Goal: Task Accomplishment & Management: Use online tool/utility

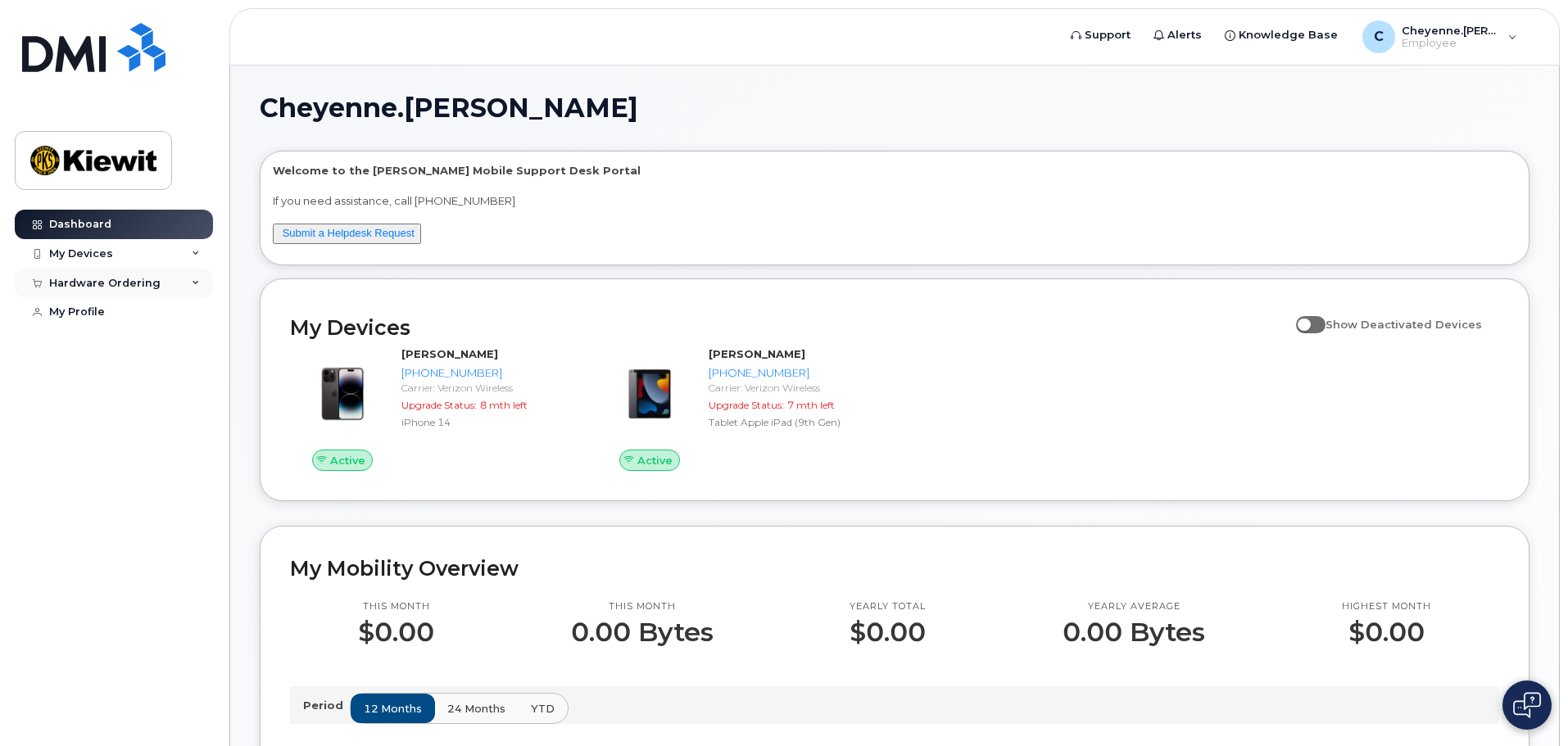
click at [96, 293] on div "Hardware Ordering" at bounding box center [113, 283] width 198 height 29
click at [92, 315] on div "New Order" at bounding box center [87, 313] width 63 height 15
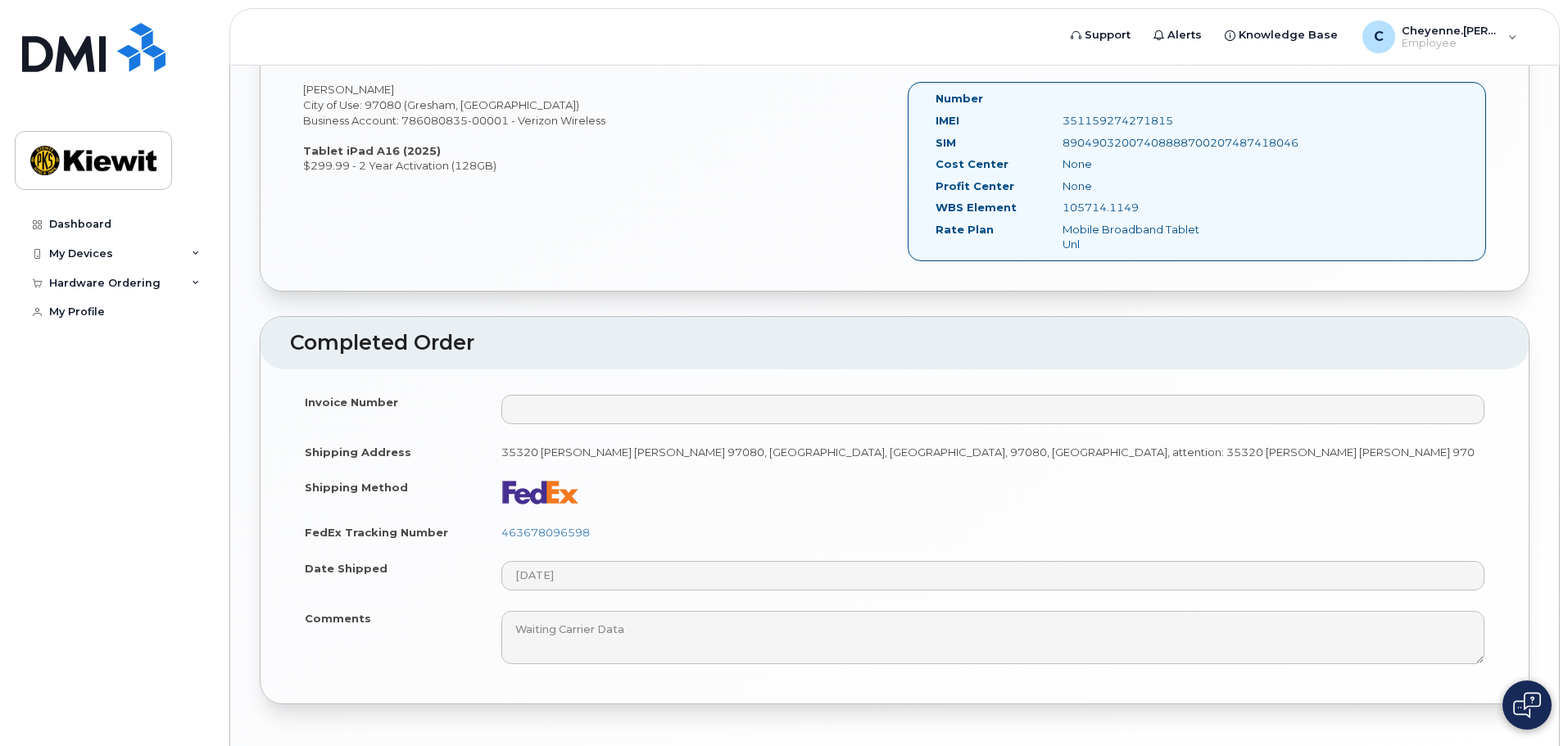
scroll to position [901, 0]
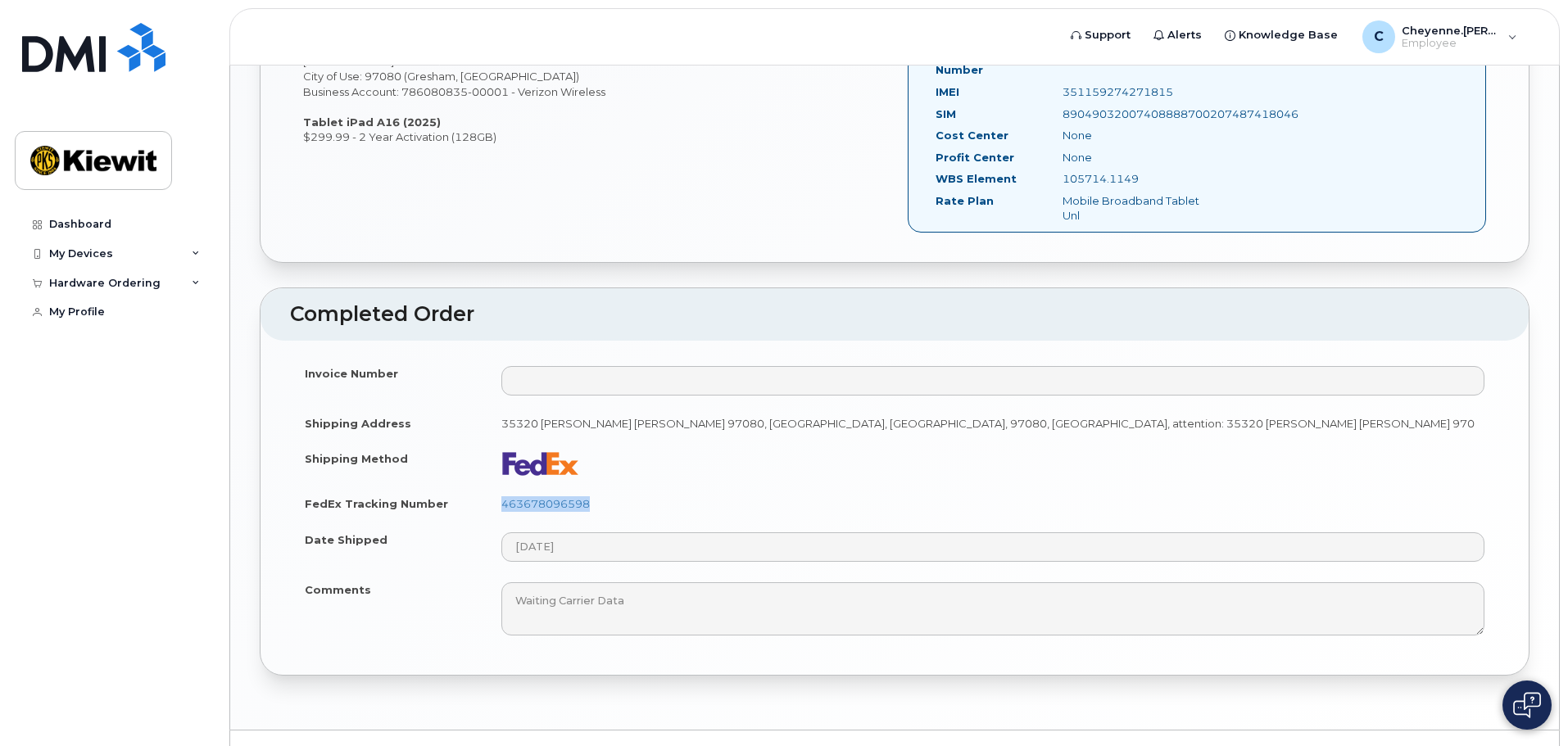
drag, startPoint x: 604, startPoint y: 502, endPoint x: 490, endPoint y: 502, distance: 114.0
click at [490, 502] on td "463678096598" at bounding box center [992, 504] width 1012 height 36
copy link "463678096598"
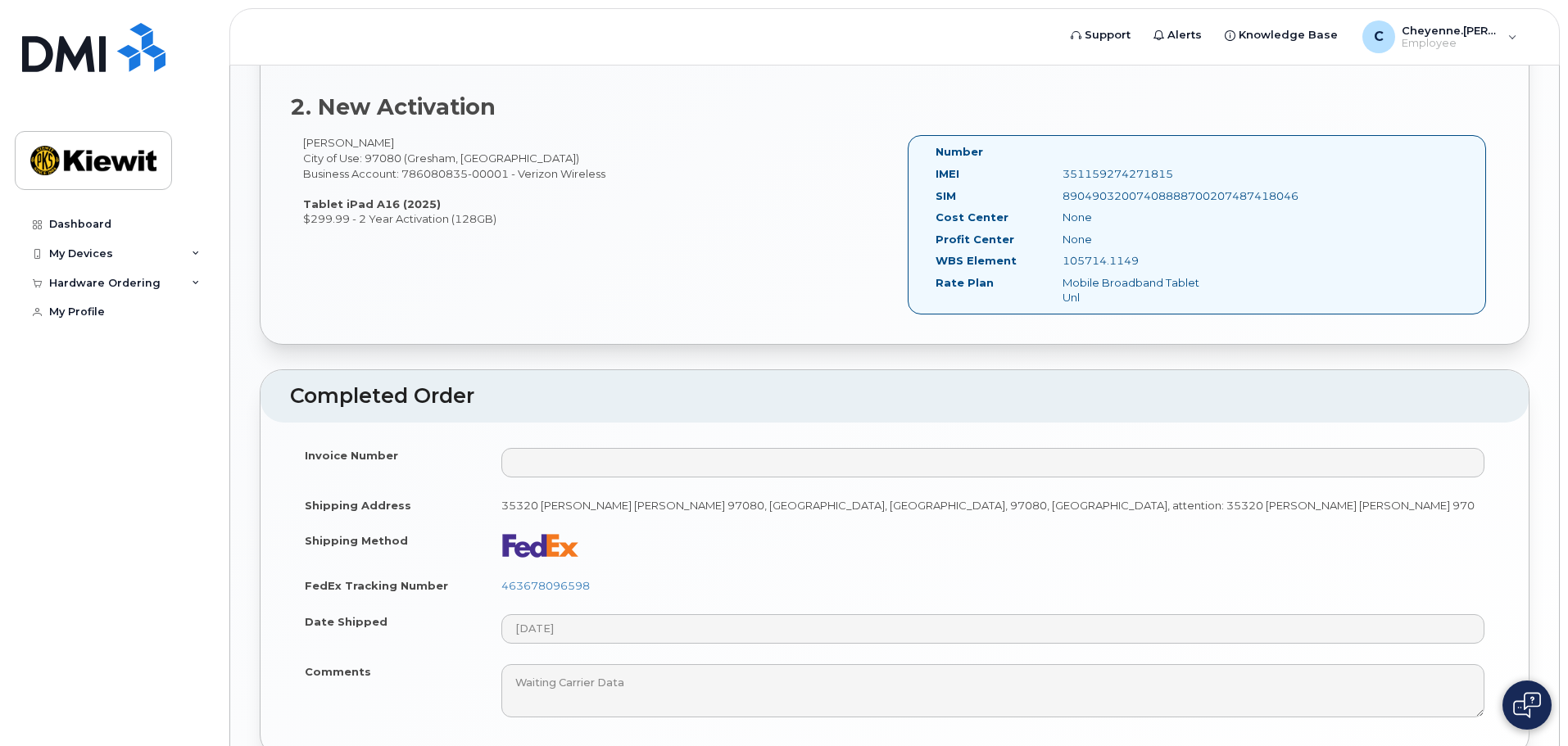
click at [1033, 535] on td at bounding box center [992, 545] width 1012 height 45
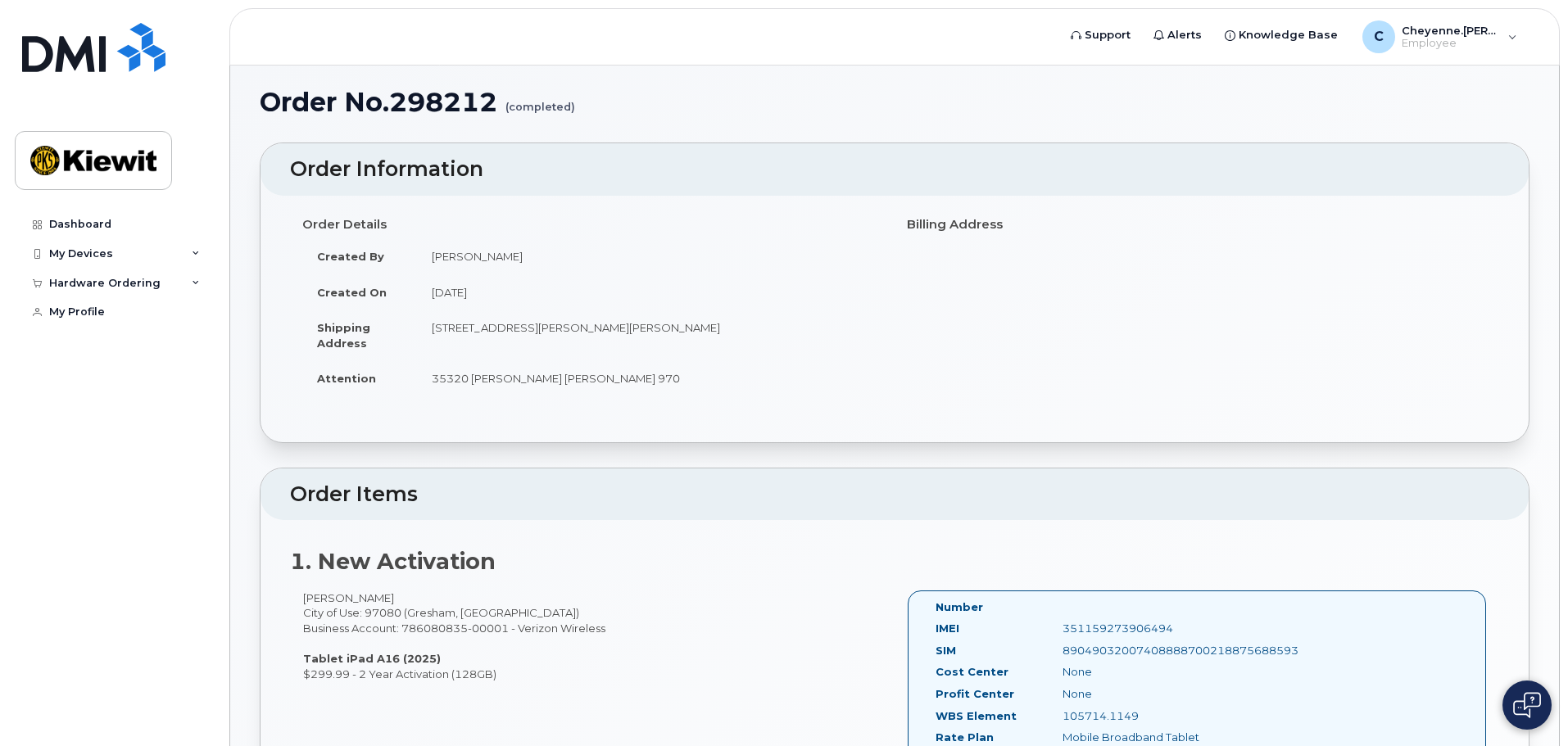
scroll to position [0, 0]
